Goal: Ask a question

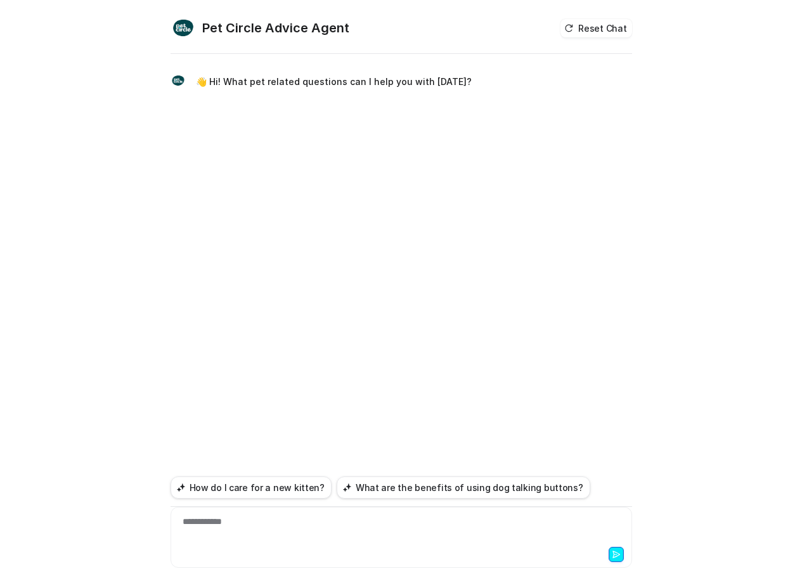
click at [298, 530] on div "**********" at bounding box center [401, 529] width 455 height 29
paste div
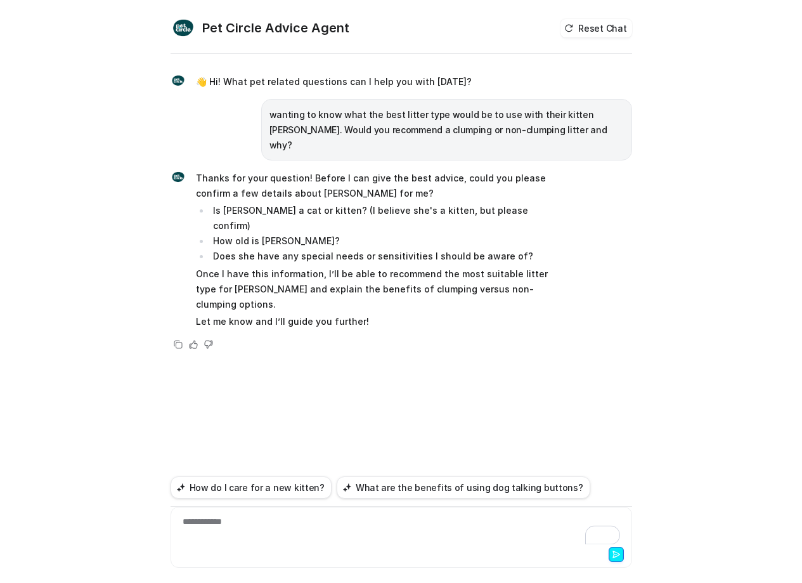
drag, startPoint x: 270, startPoint y: 533, endPoint x: 264, endPoint y: 531, distance: 6.8
click at [266, 533] on div "**********" at bounding box center [401, 529] width 455 height 29
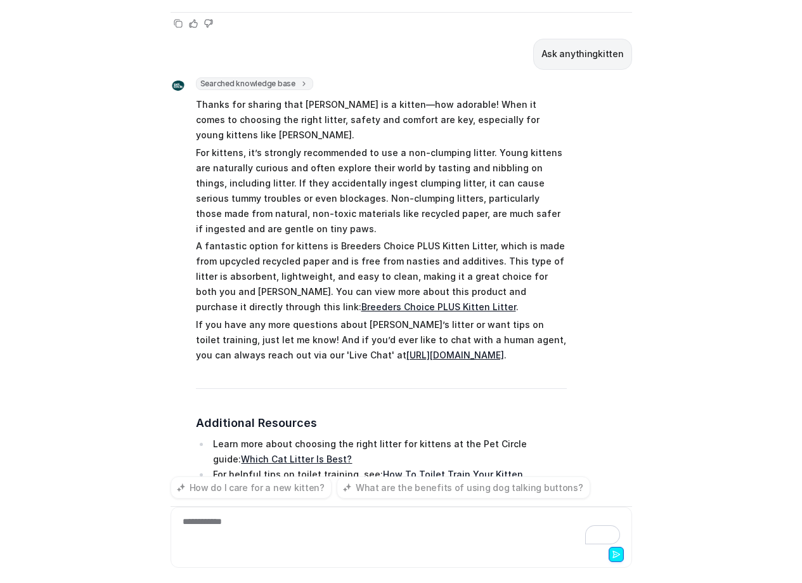
scroll to position [295, 0]
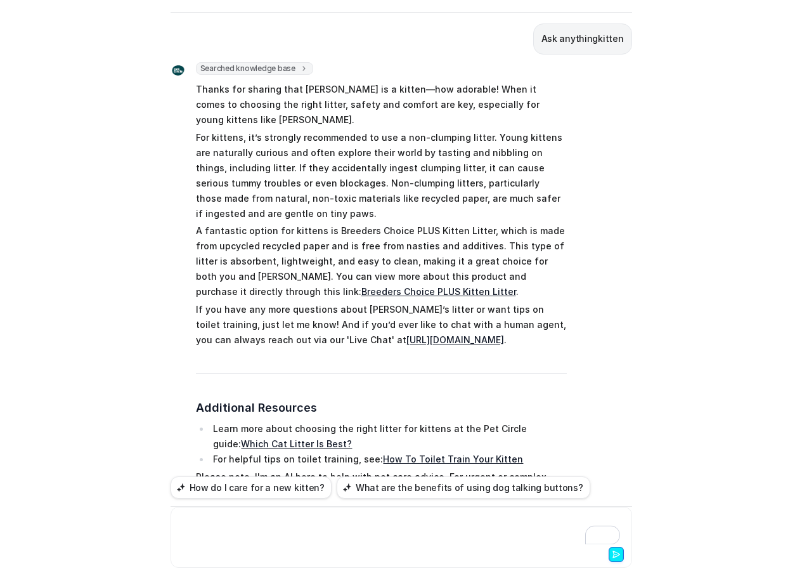
click at [266, 531] on div "To enrich screen reader interactions, please activate Accessibility in Grammarl…" at bounding box center [401, 529] width 455 height 29
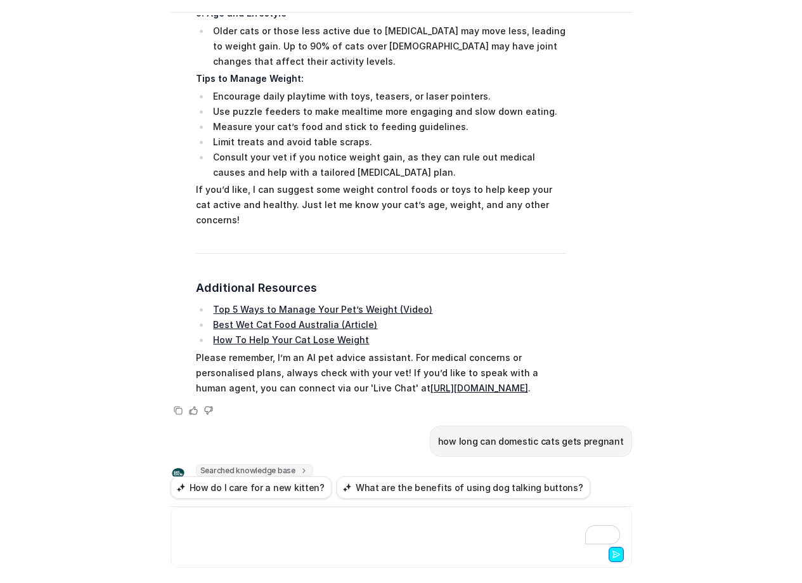
scroll to position [1379, 0]
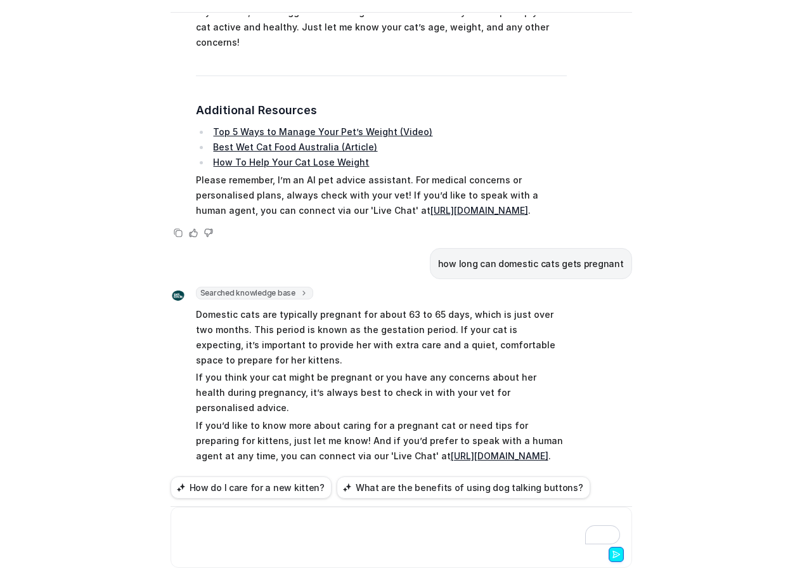
click at [308, 542] on div "To enrich screen reader interactions, please activate Accessibility in Grammarl…" at bounding box center [401, 529] width 455 height 29
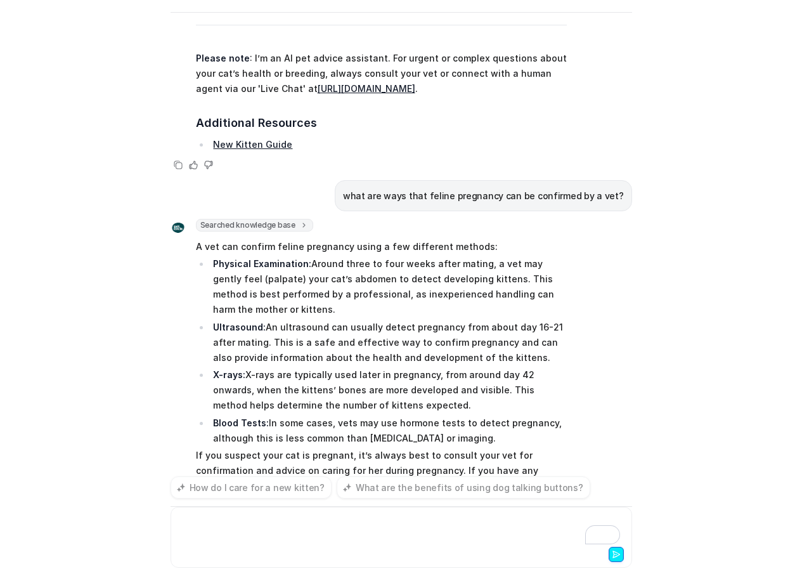
scroll to position [2183, 0]
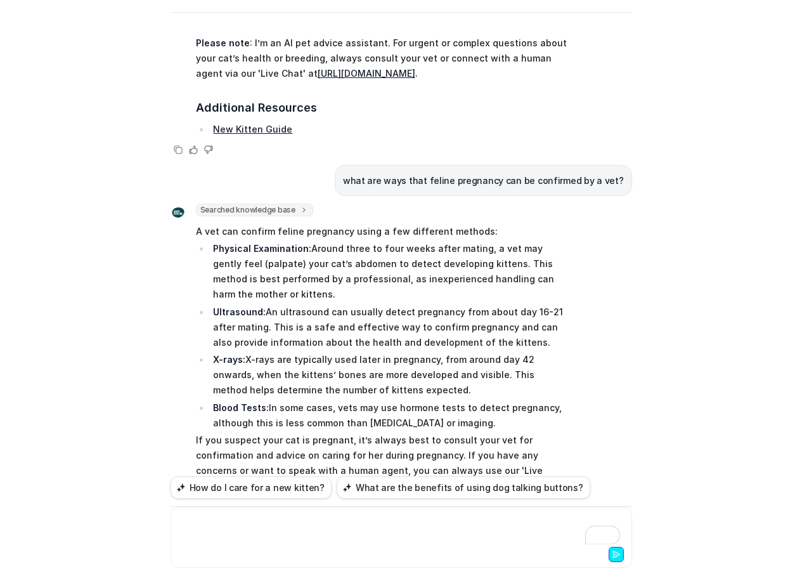
click at [335, 532] on div "To enrich screen reader interactions, please activate Accessibility in Grammarl…" at bounding box center [401, 529] width 455 height 29
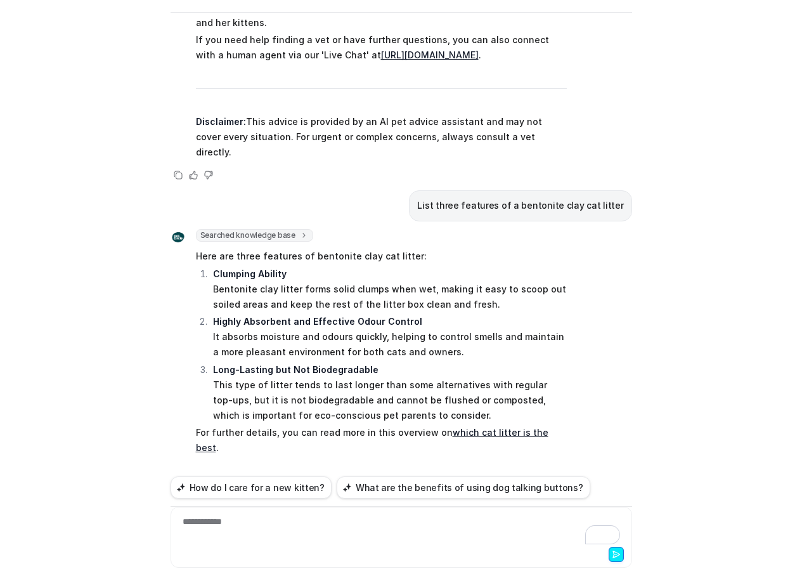
scroll to position [2971, 0]
click at [278, 316] on strong "Highly Absorbent and Effective Odour Control" at bounding box center [317, 321] width 209 height 11
copy strong "Highly Absorbent and Effective Odour Control"
